Goal: Navigation & Orientation: Find specific page/section

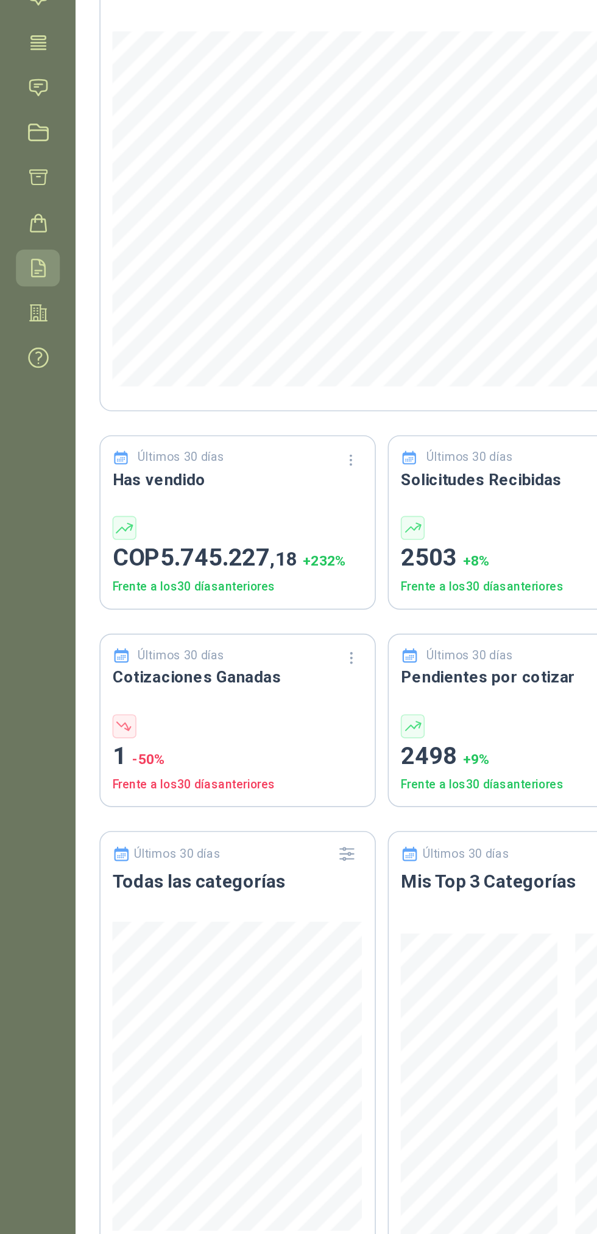
click at [23, 296] on icon at bounding box center [23, 295] width 8 height 10
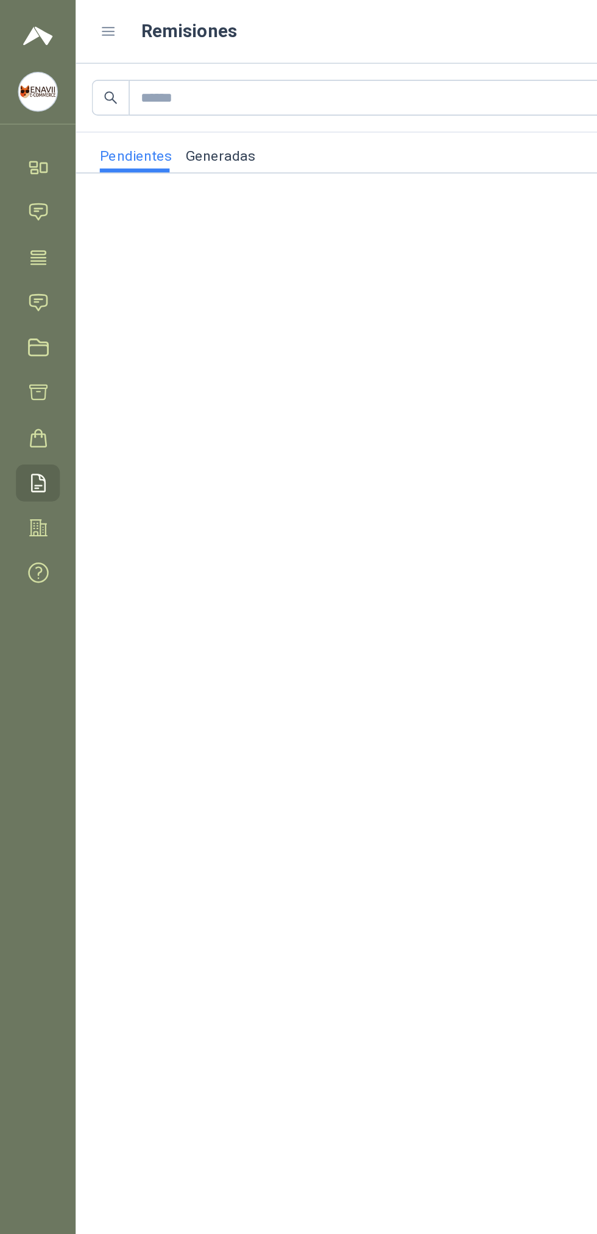
click at [142, 99] on link "Generadas" at bounding box center [134, 93] width 43 height 24
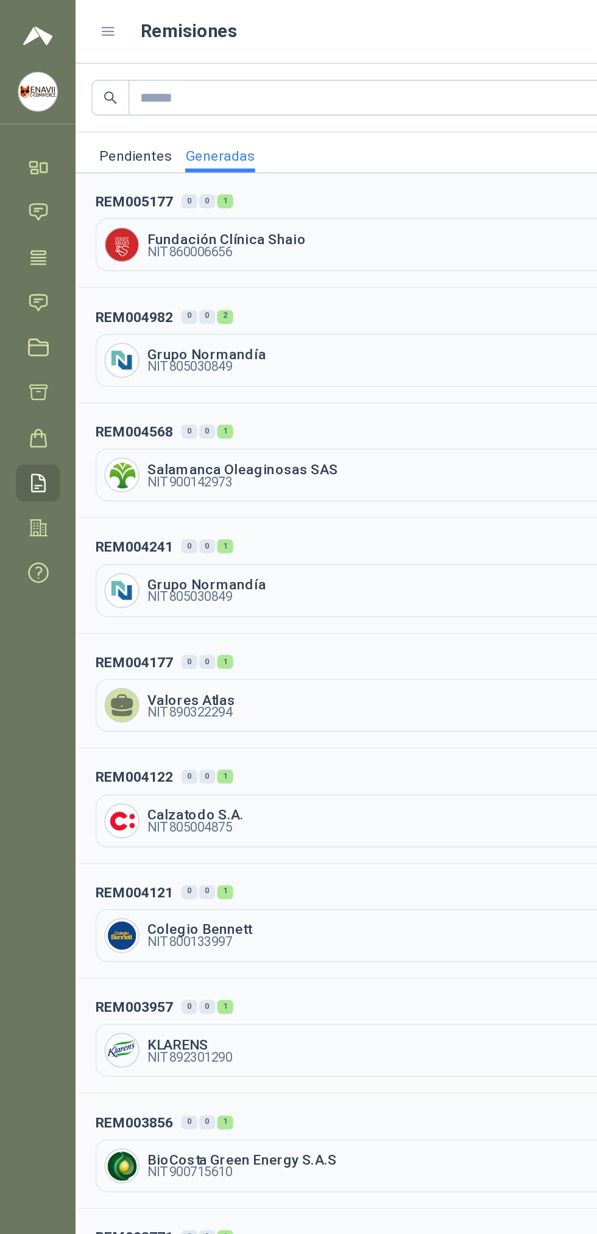
click at [218, 119] on header "REM005177 0 0 1 [DATE]" at bounding box center [322, 122] width 528 height 13
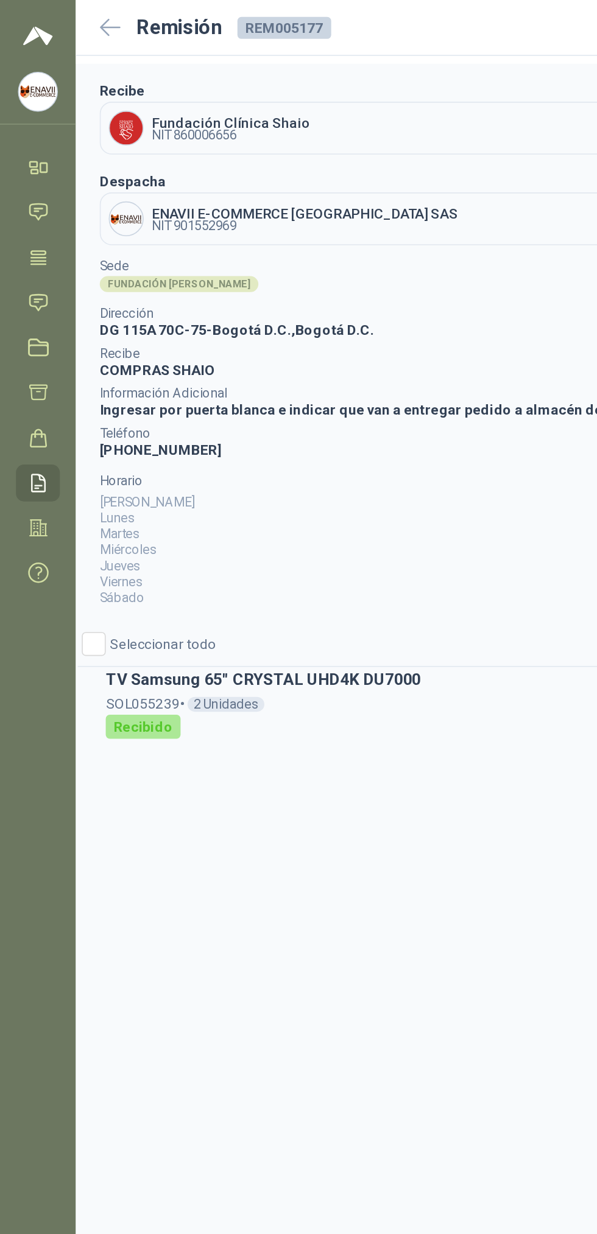
click at [66, 15] on icon at bounding box center [67, 17] width 13 height 12
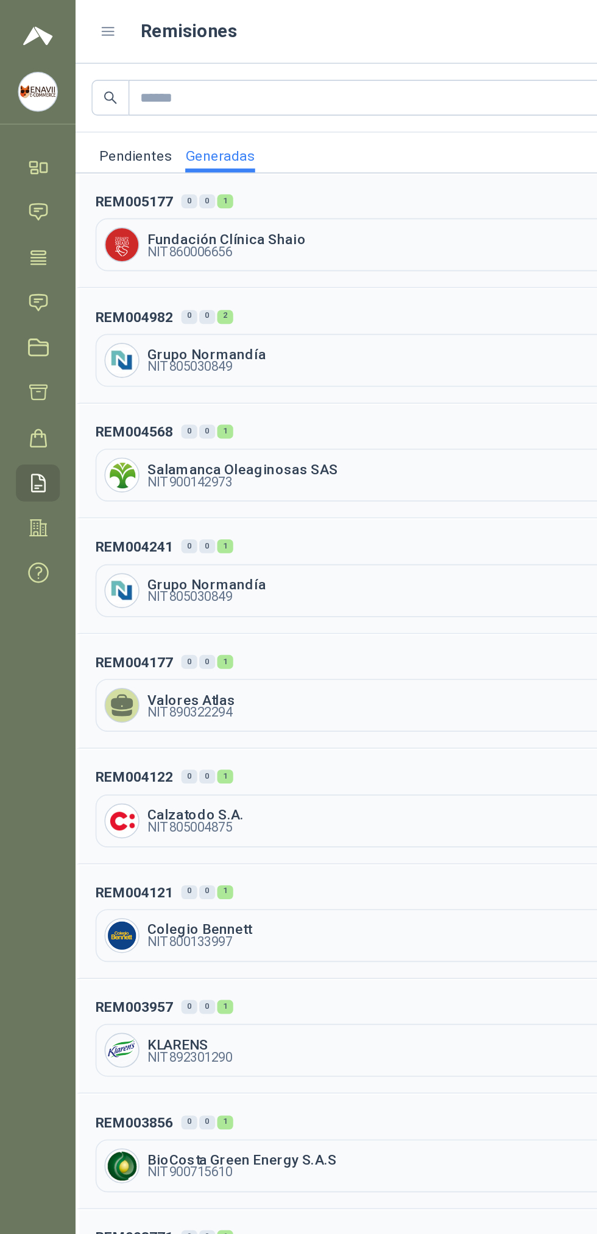
click at [223, 214] on span "Grupo Normandía" at bounding box center [335, 216] width 491 height 9
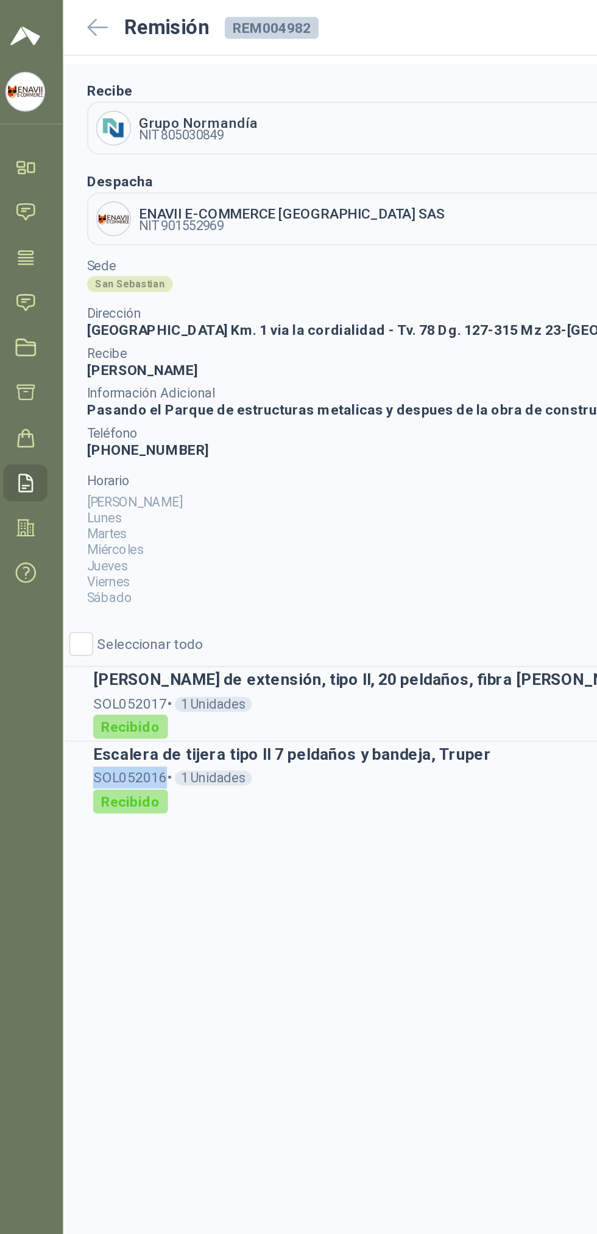
copy div "SOL052016"
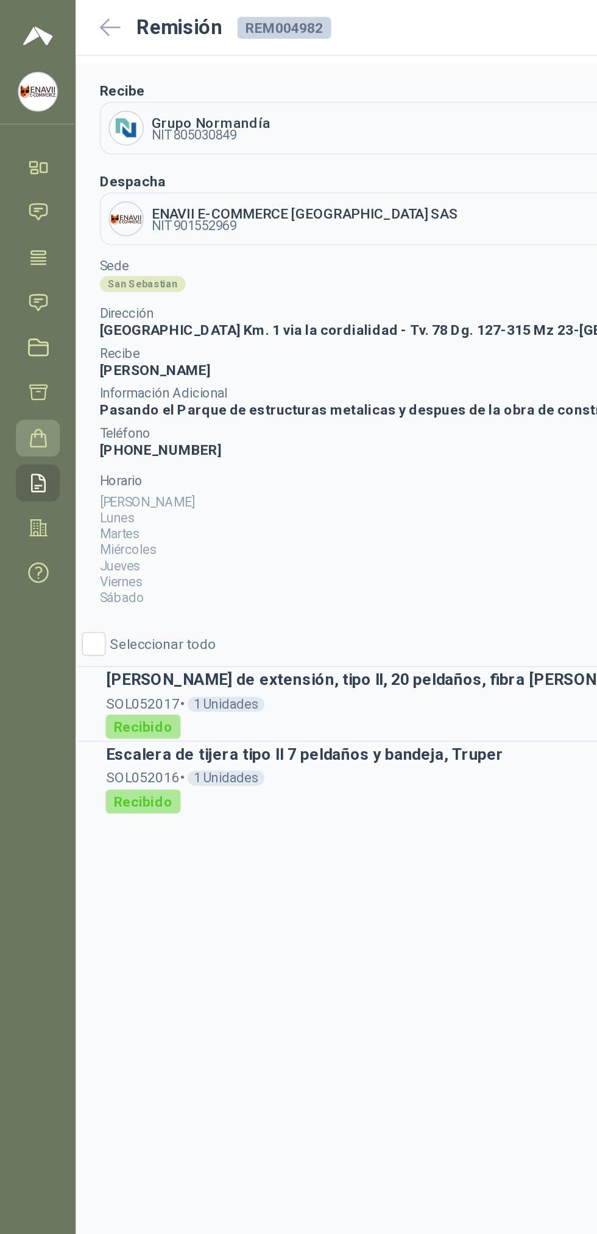
click at [22, 268] on icon at bounding box center [23, 267] width 13 height 13
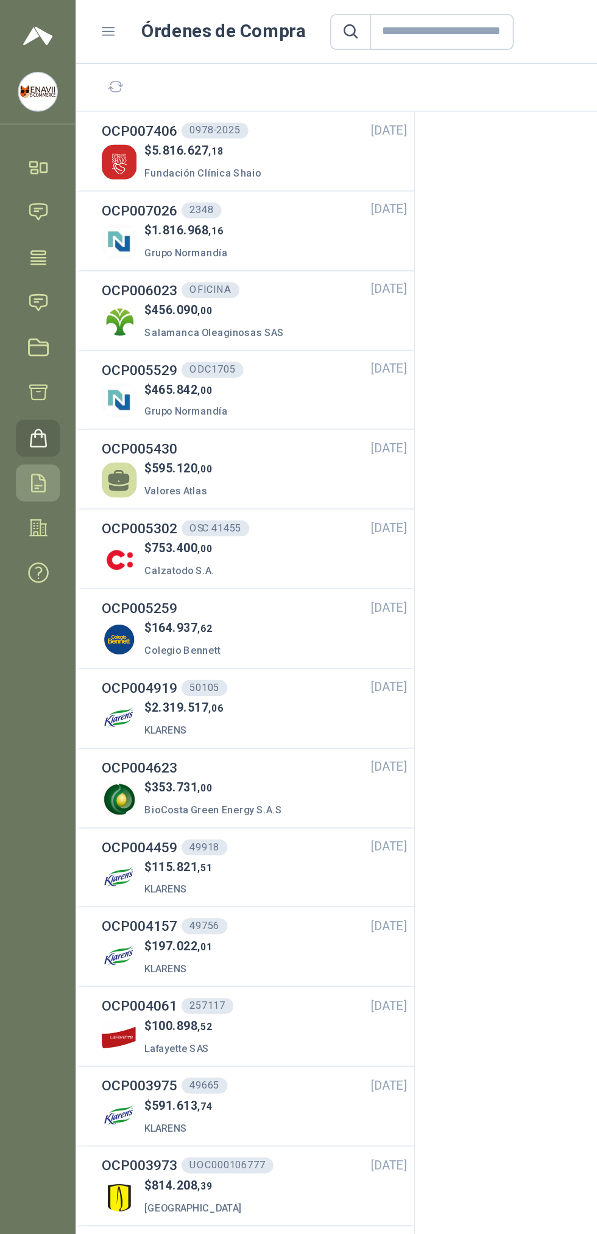
click at [26, 294] on icon at bounding box center [23, 295] width 13 height 13
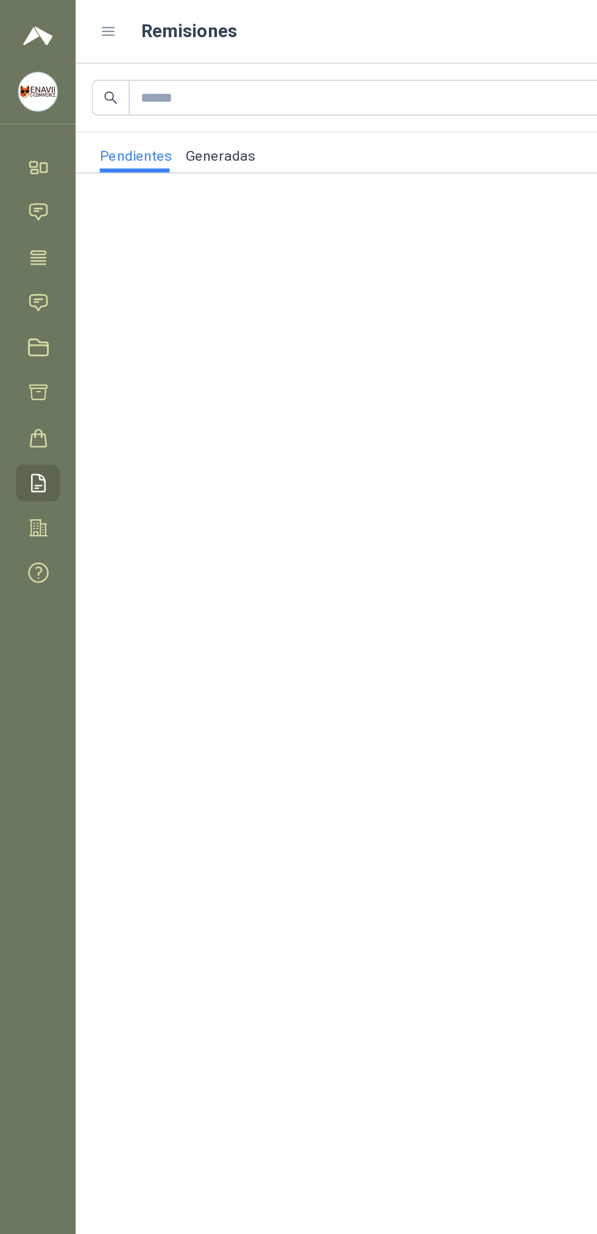
click at [132, 90] on link "Generadas" at bounding box center [134, 93] width 43 height 24
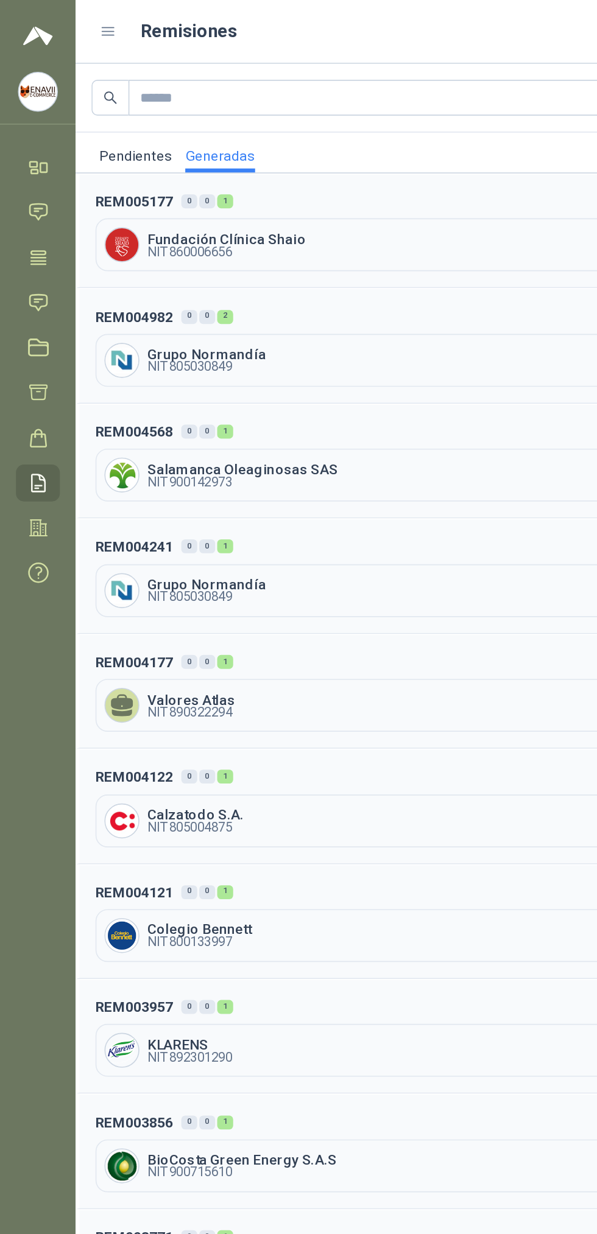
click at [126, 224] on span "NIT 805030849" at bounding box center [116, 223] width 52 height 7
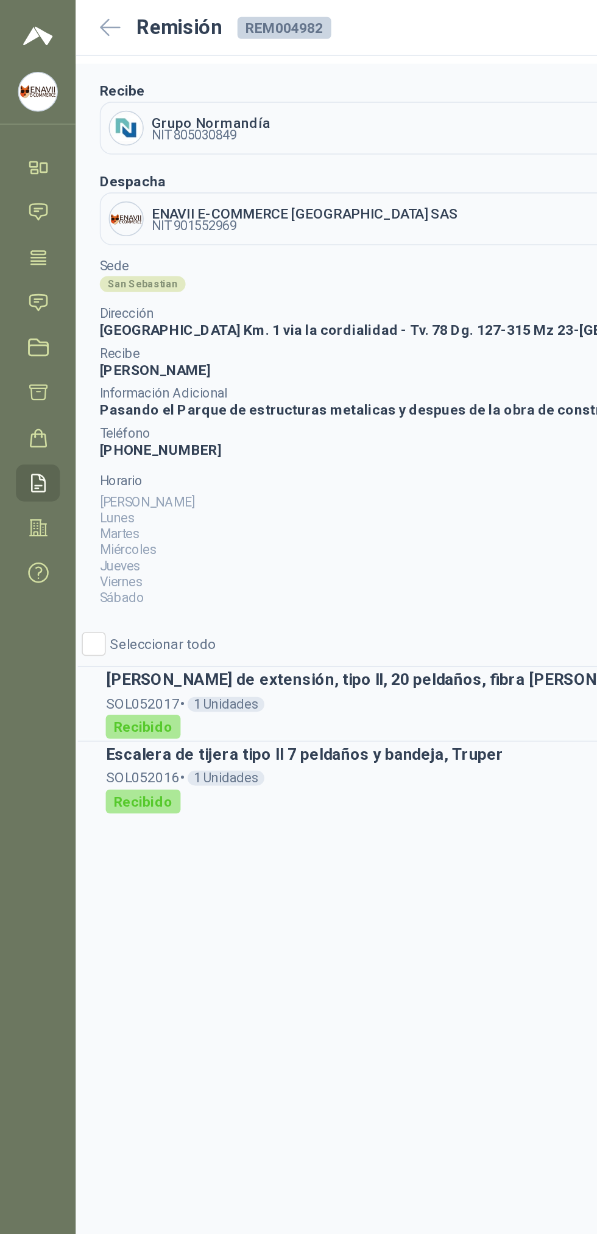
click at [85, 438] on div "Recibido" at bounding box center [88, 444] width 46 height 15
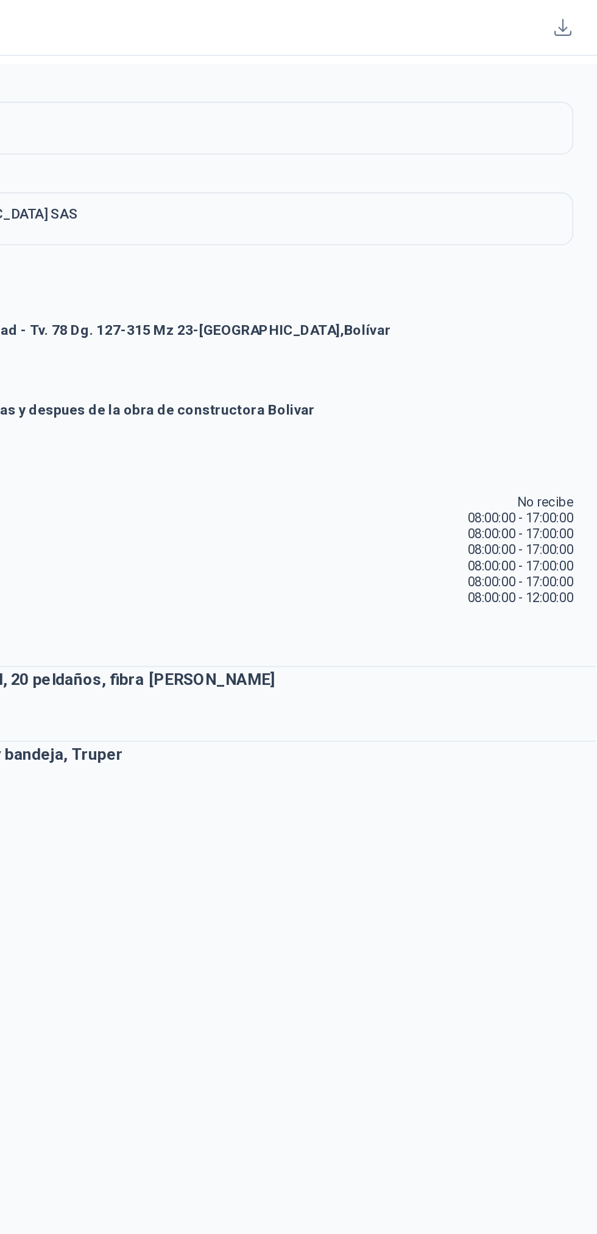
click at [300, 421] on div "[PERSON_NAME] de extensión, tipo II, 20 peldaños, fibra [PERSON_NAME]" at bounding box center [321, 414] width 548 height 15
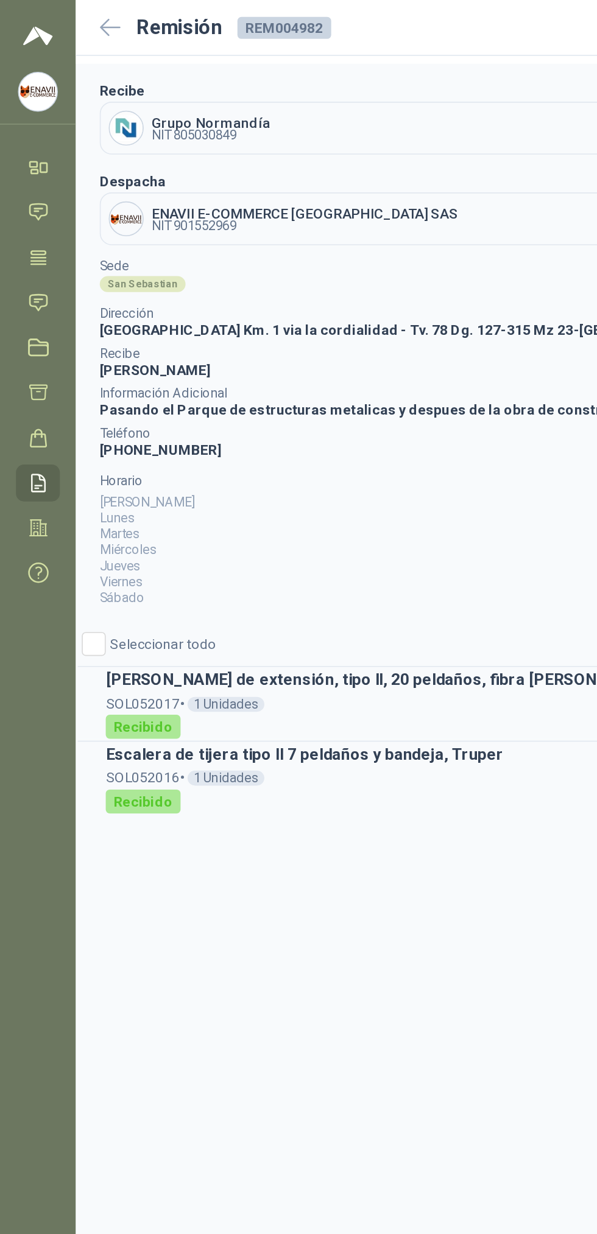
click at [128, 426] on span "1 Unidades" at bounding box center [137, 430] width 47 height 9
click at [139, 471] on span "1 Unidades" at bounding box center [137, 475] width 47 height 9
click at [23, 184] on icon at bounding box center [23, 185] width 10 height 10
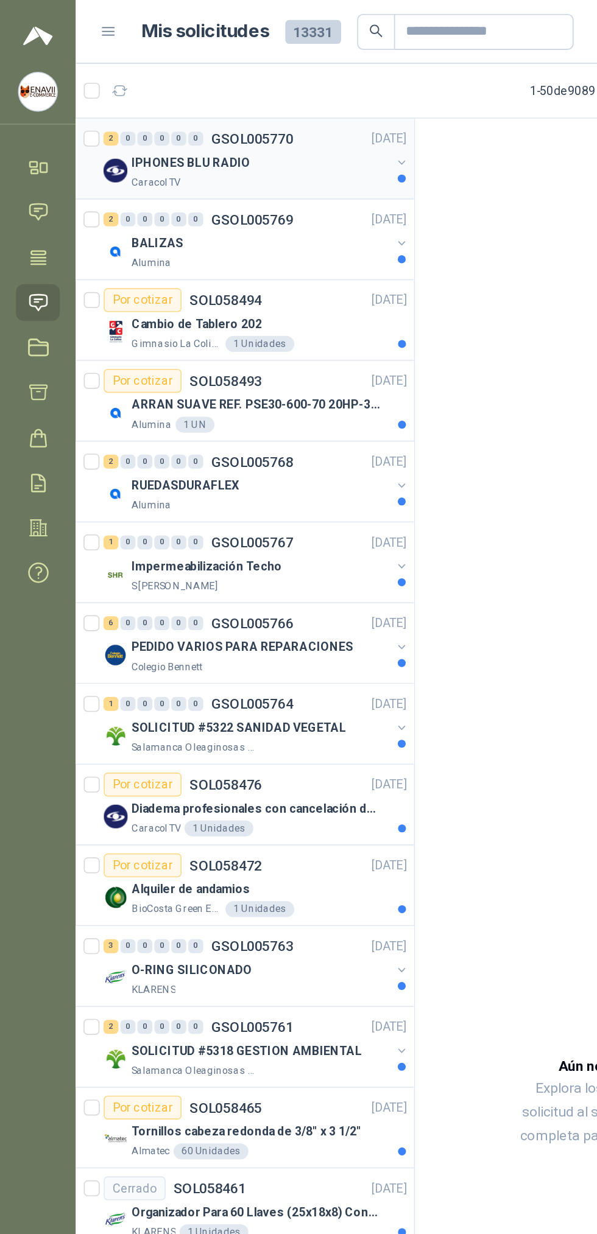
click at [240, 99] on button "button" at bounding box center [245, 99] width 10 height 10
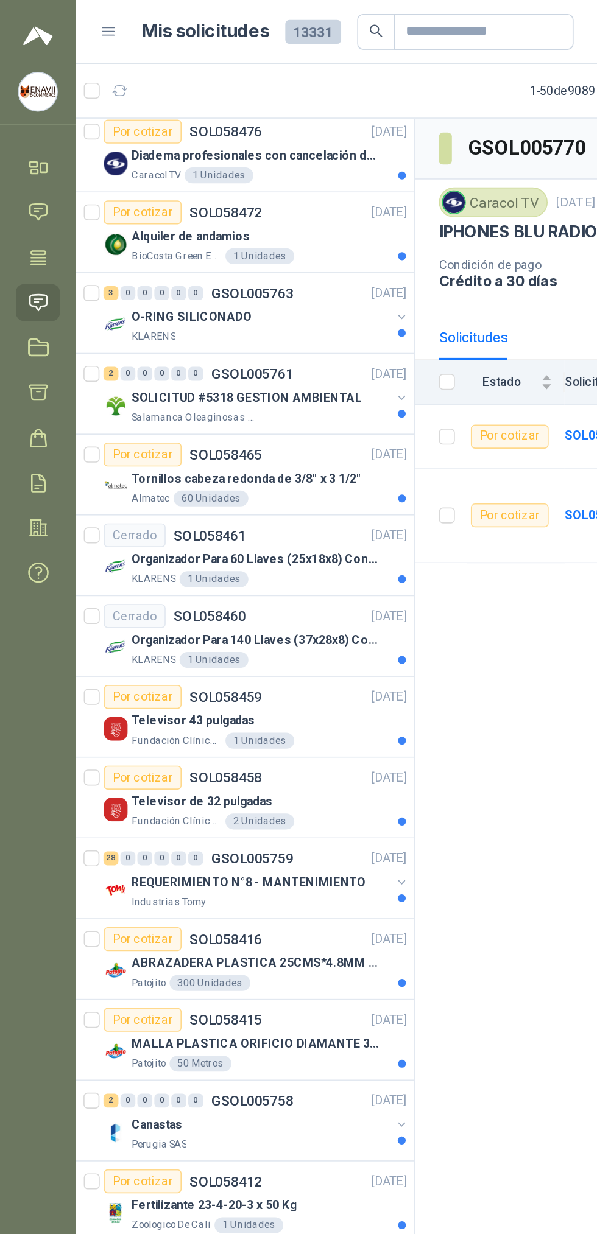
scroll to position [502, 1]
